Goal: Task Accomplishment & Management: Complete application form

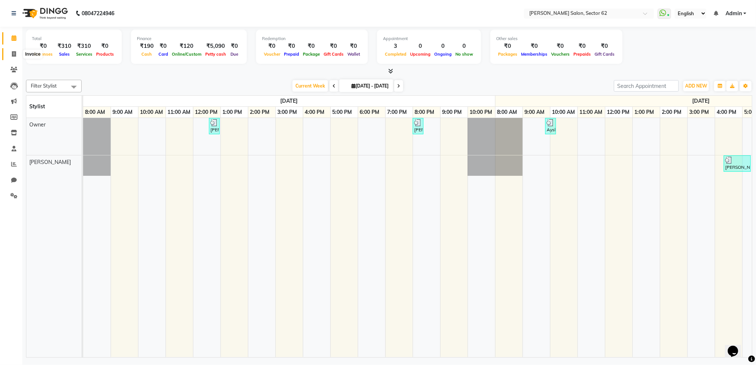
click at [8, 50] on span at bounding box center [13, 54] width 13 height 9
select select "service"
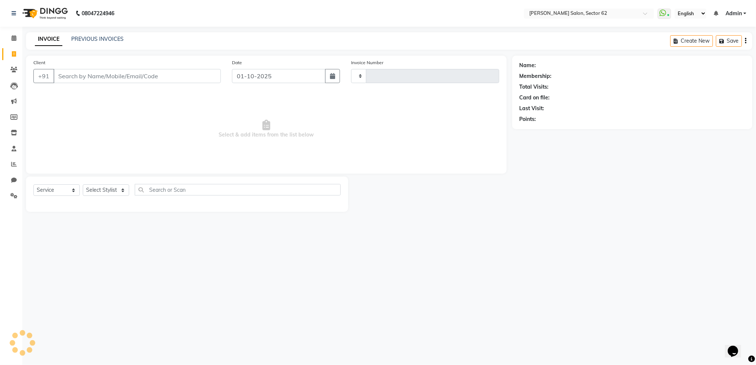
type input "1162"
select select "8124"
click at [168, 75] on input "Client" at bounding box center [136, 76] width 167 height 14
select select "82265"
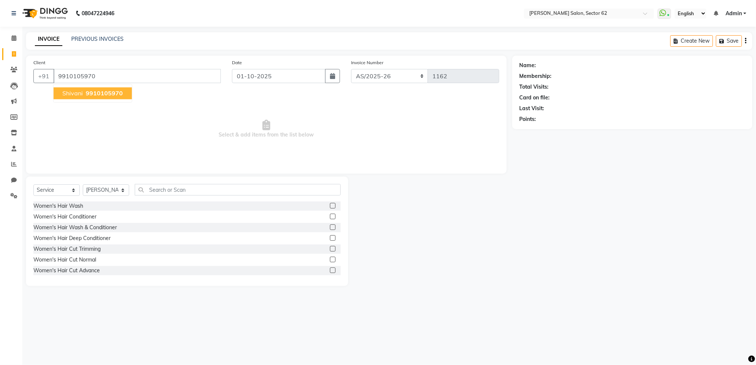
type input "9910105970"
click at [100, 92] on span "9910105970" at bounding box center [104, 93] width 37 height 7
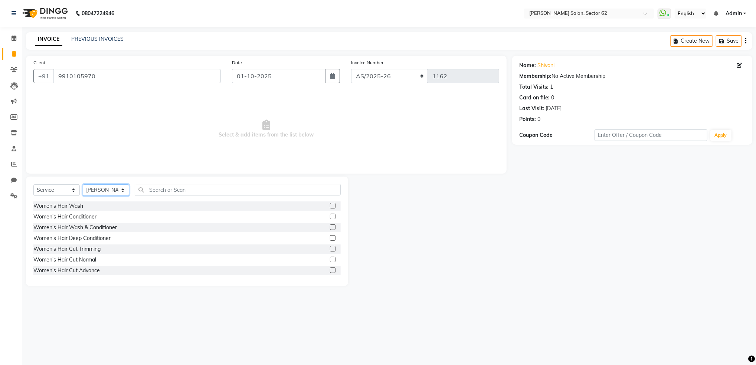
click at [112, 188] on select "Select Stylist [PERSON_NAME] Owner" at bounding box center [106, 191] width 46 height 12
select select "75654"
click at [83, 185] on select "Select Stylist [PERSON_NAME] Owner" at bounding box center [106, 191] width 46 height 12
click at [185, 192] on input "text" at bounding box center [238, 190] width 206 height 12
type input "EYE"
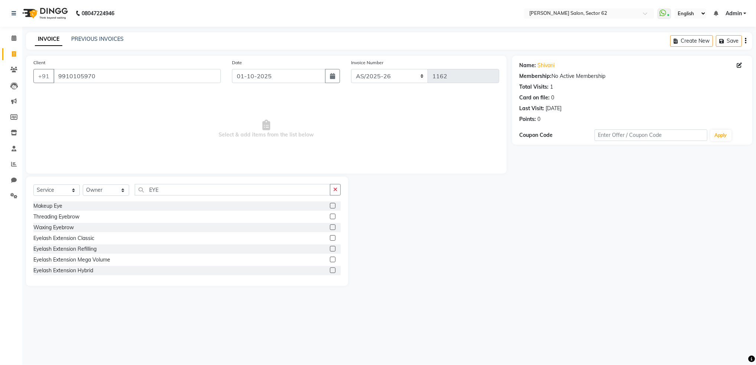
click at [330, 217] on label at bounding box center [333, 217] width 6 height 6
click at [330, 217] on input "checkbox" at bounding box center [332, 217] width 5 height 5
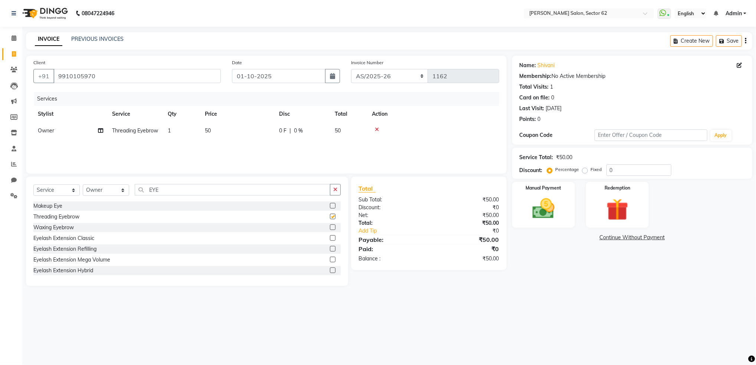
checkbox input "false"
click at [276, 192] on input "EYE" at bounding box center [233, 190] width 196 height 12
type input "E"
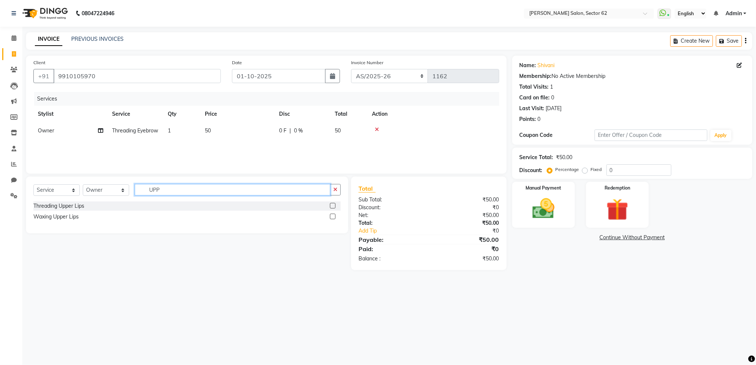
type input "UPP"
click at [332, 206] on label at bounding box center [333, 206] width 6 height 6
click at [332, 206] on input "checkbox" at bounding box center [332, 206] width 5 height 5
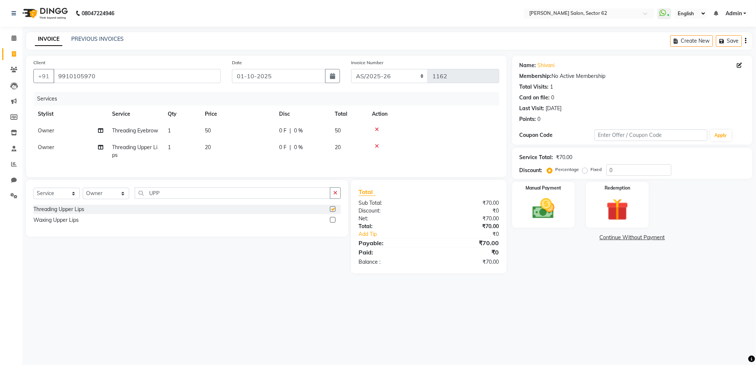
checkbox input "false"
click at [300, 199] on input "UPP" at bounding box center [233, 194] width 196 height 12
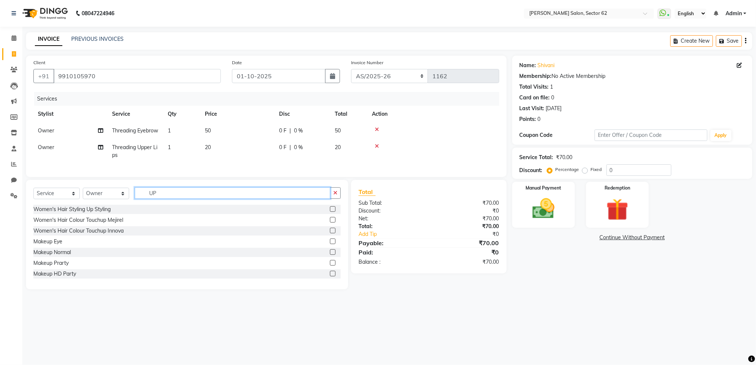
type input "U"
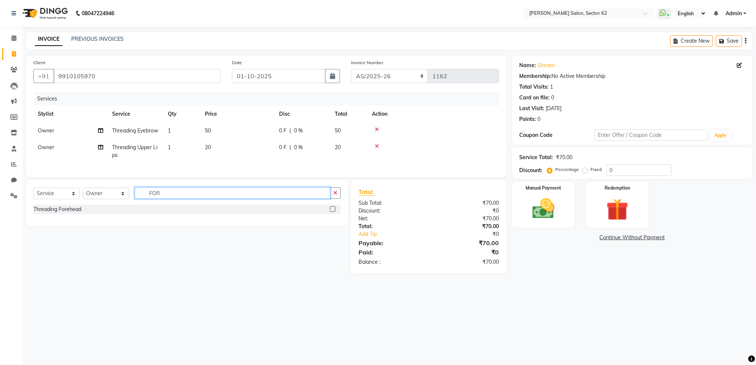
type input "FOR"
click at [333, 212] on label at bounding box center [333, 209] width 6 height 6
click at [333, 212] on input "checkbox" at bounding box center [332, 209] width 5 height 5
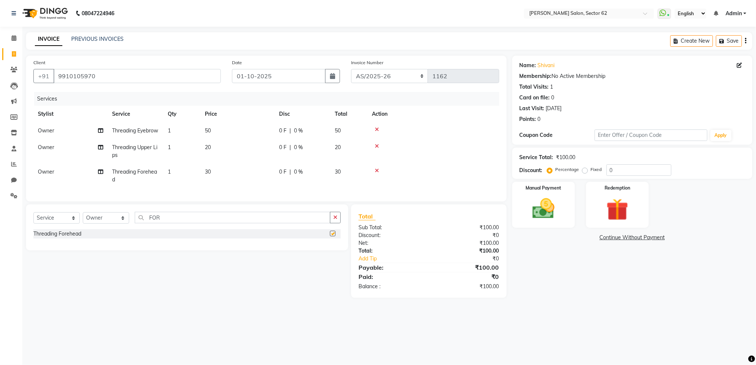
checkbox input "false"
click at [528, 193] on div "Manual Payment" at bounding box center [543, 205] width 65 height 48
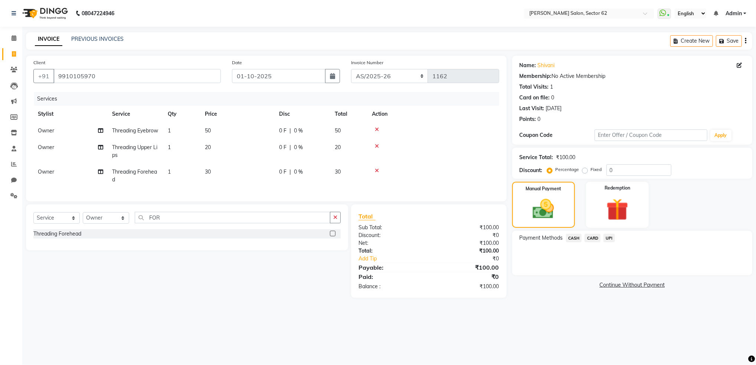
click at [568, 239] on span "CASH" at bounding box center [574, 238] width 16 height 9
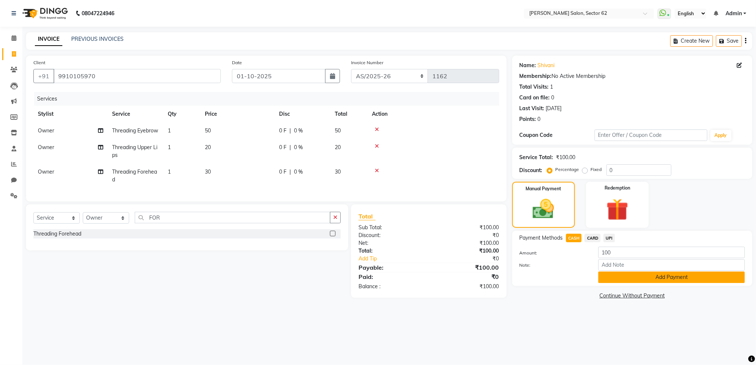
click at [617, 280] on button "Add Payment" at bounding box center [672, 278] width 147 height 12
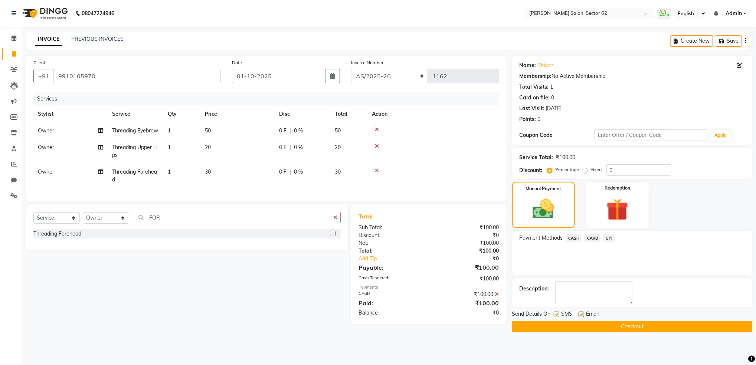
click at [611, 326] on button "Checkout" at bounding box center [632, 327] width 240 height 12
